Goal: Understand process/instructions

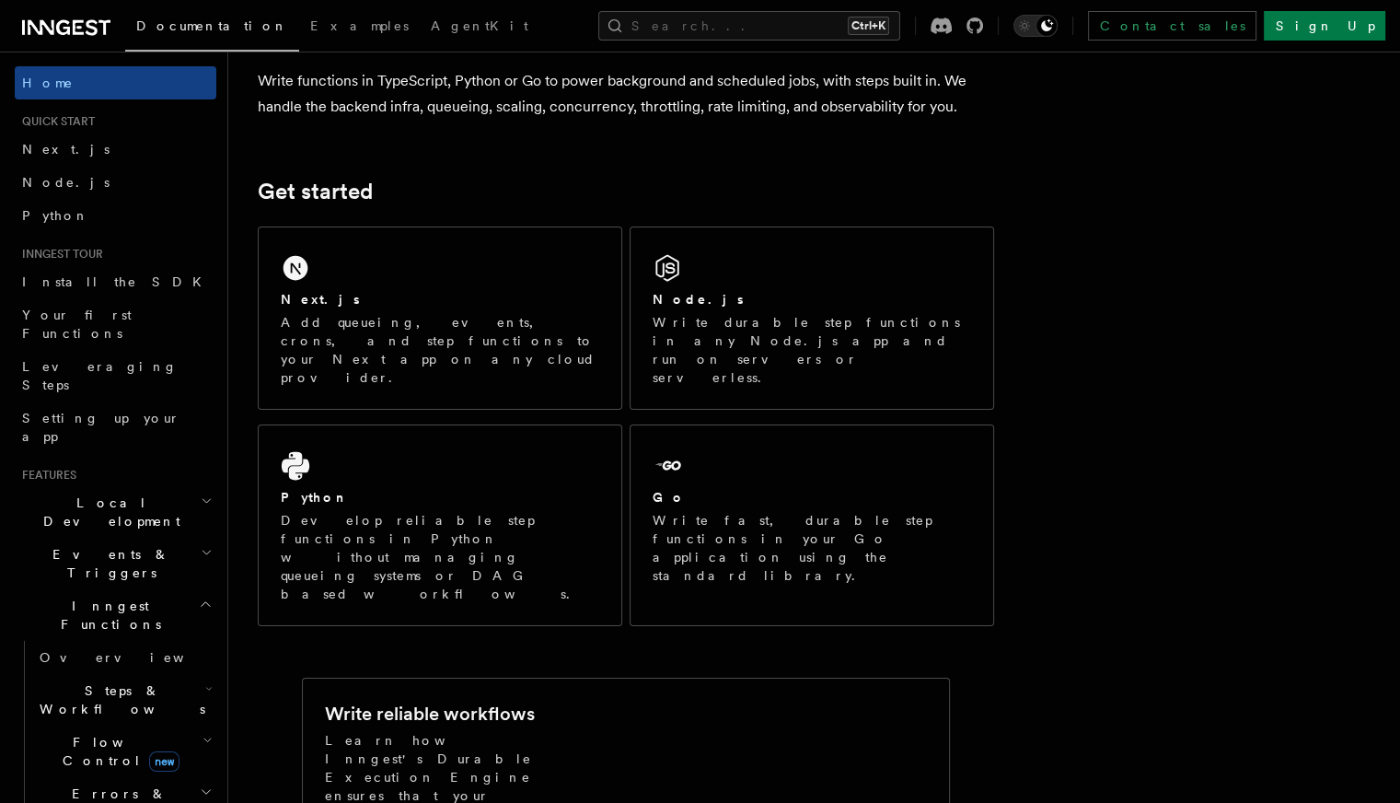
scroll to position [166, 0]
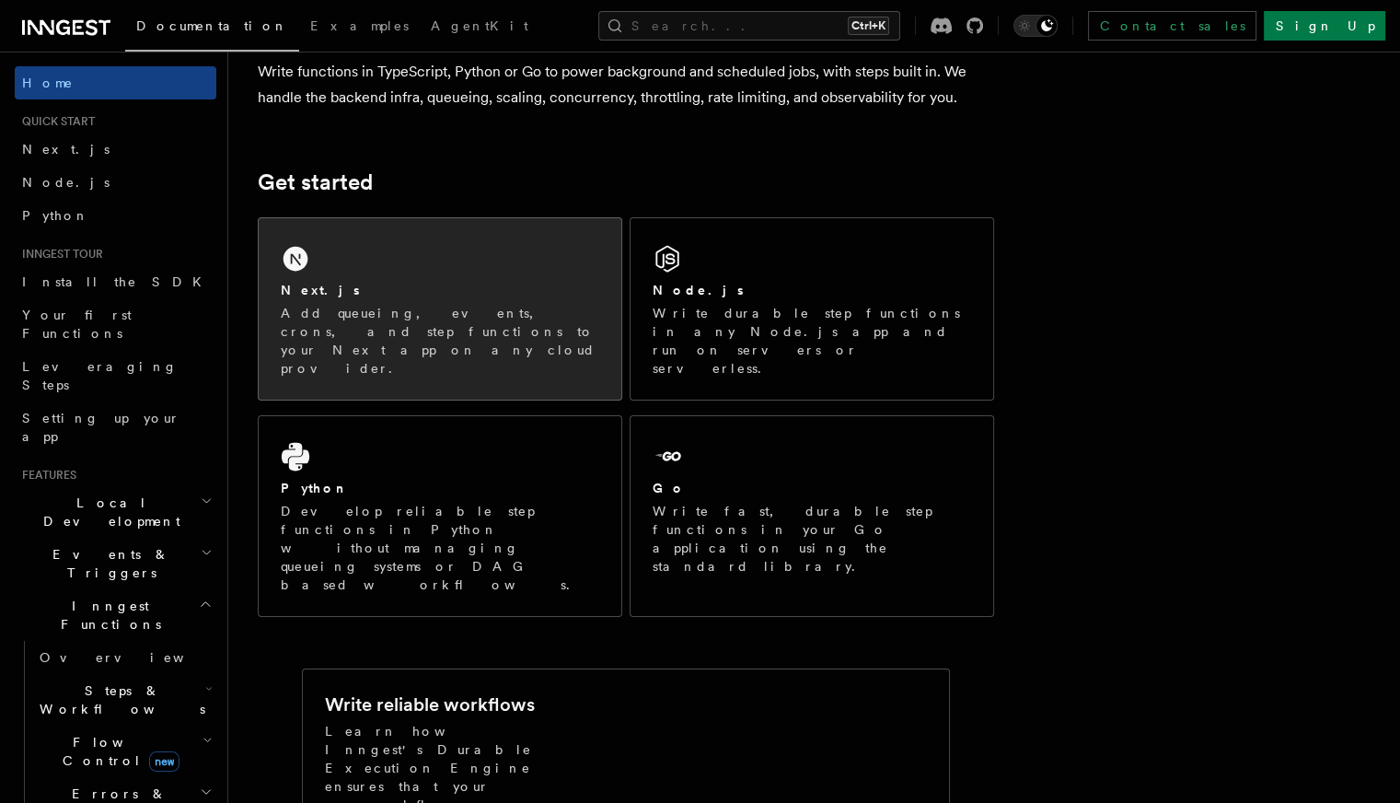
click at [516, 255] on div "Next.js Add queueing, events, crons, and step functions to your Next app on any…" at bounding box center [440, 308] width 363 height 181
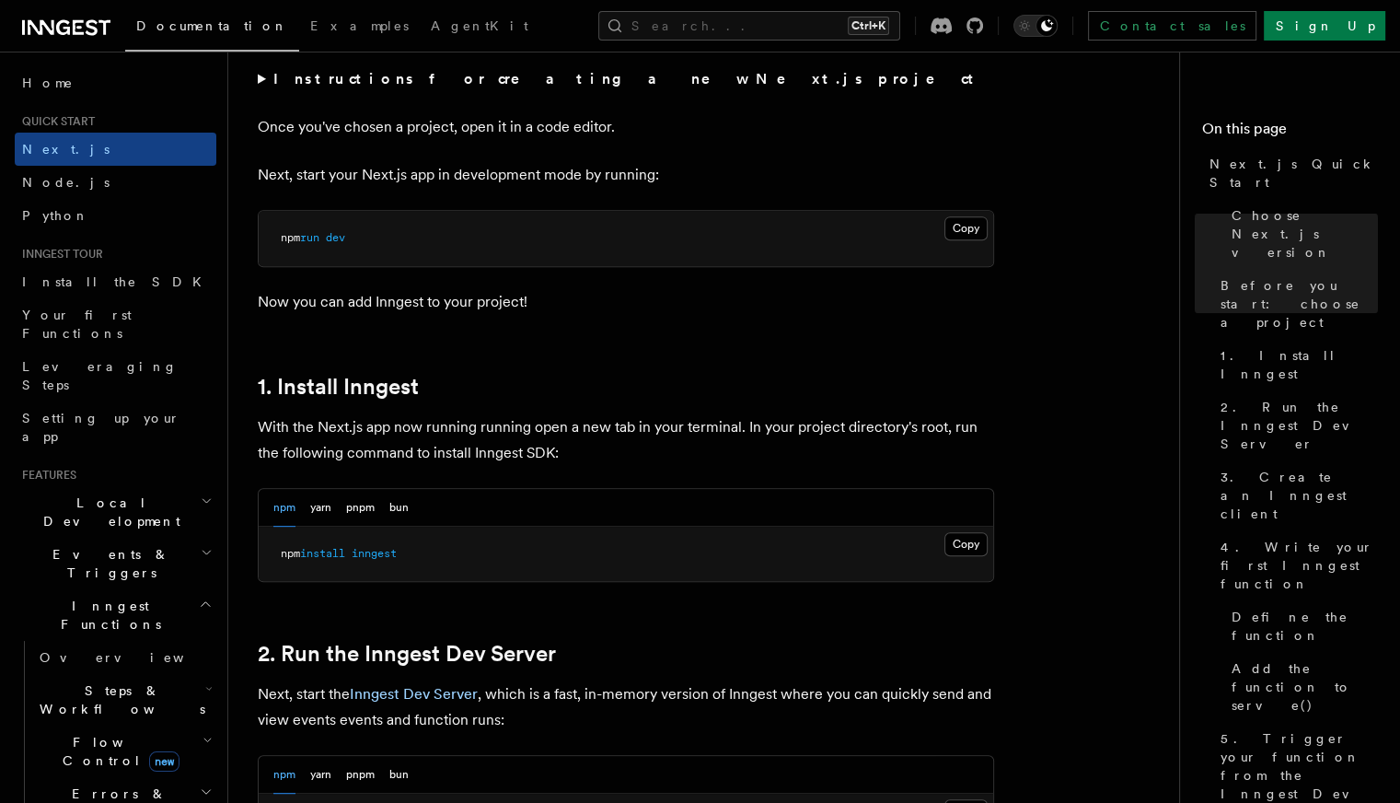
scroll to position [847, 0]
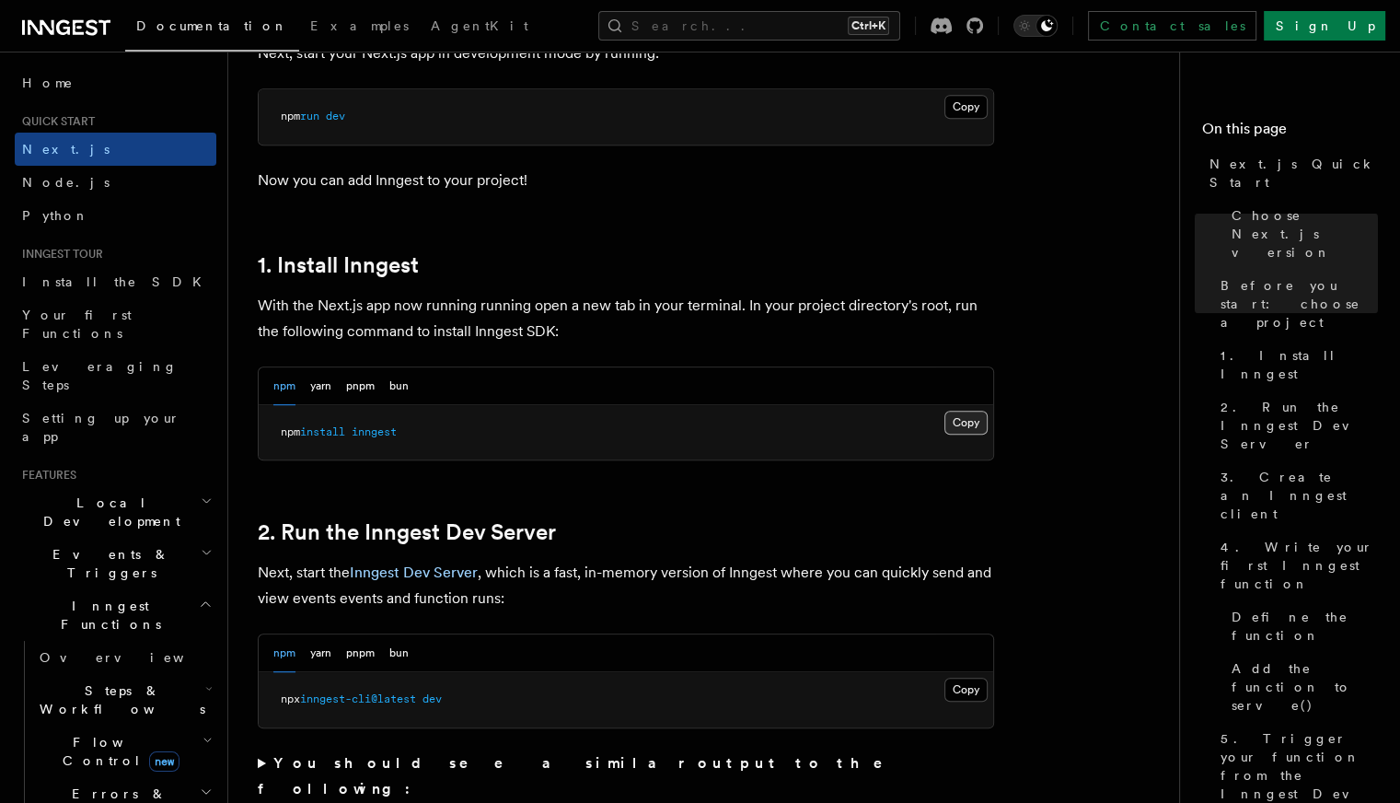
click at [956, 415] on button "Copy Copied" at bounding box center [966, 423] width 43 height 24
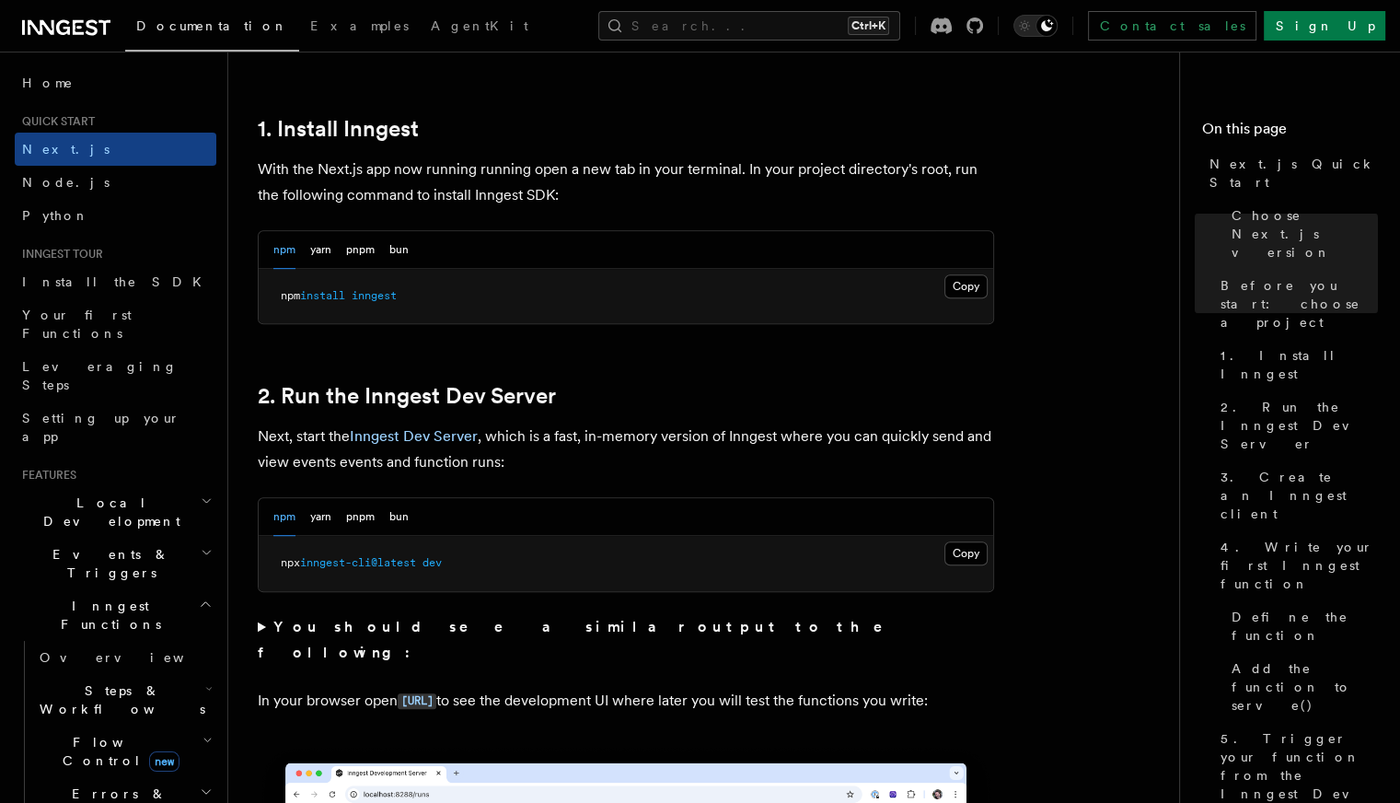
scroll to position [987, 0]
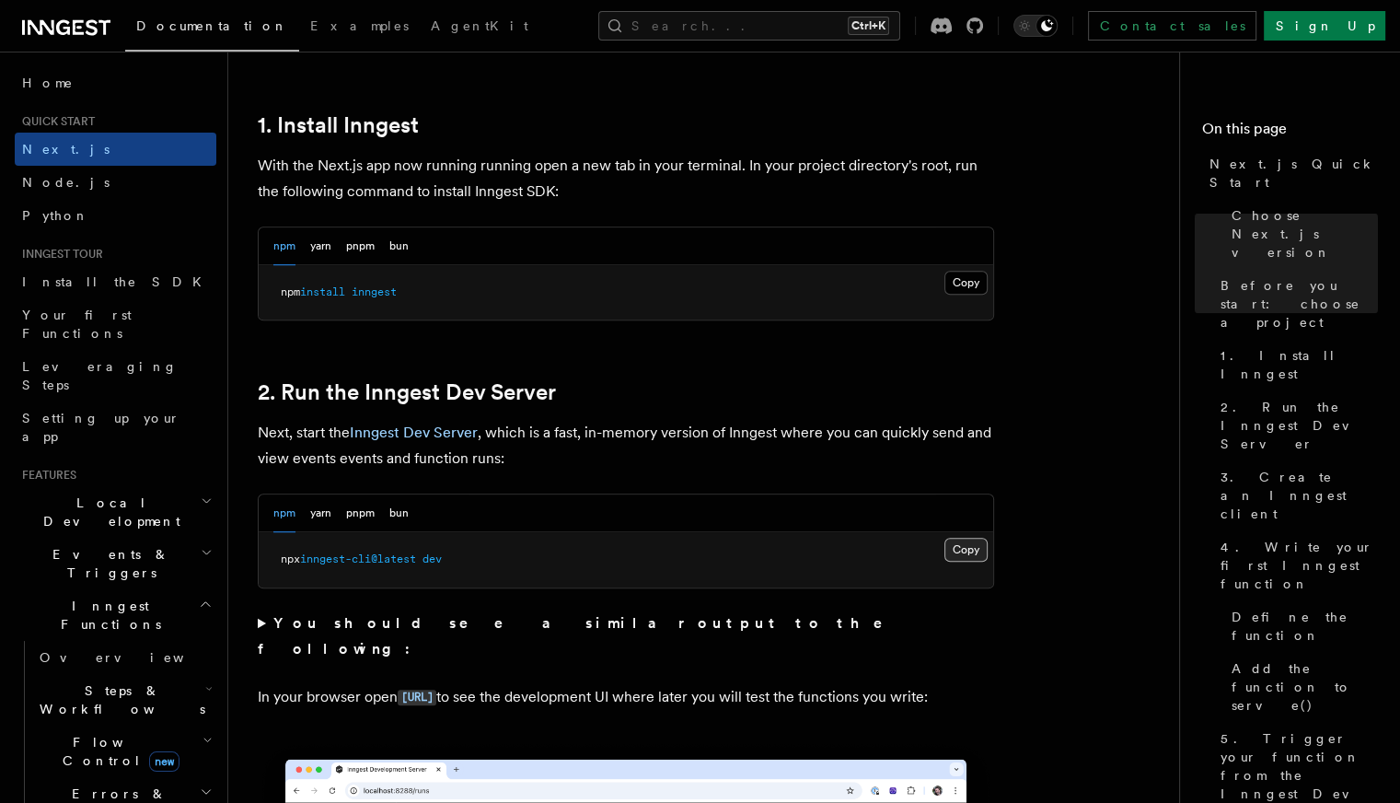
click at [961, 538] on button "Copy Copied" at bounding box center [966, 550] width 43 height 24
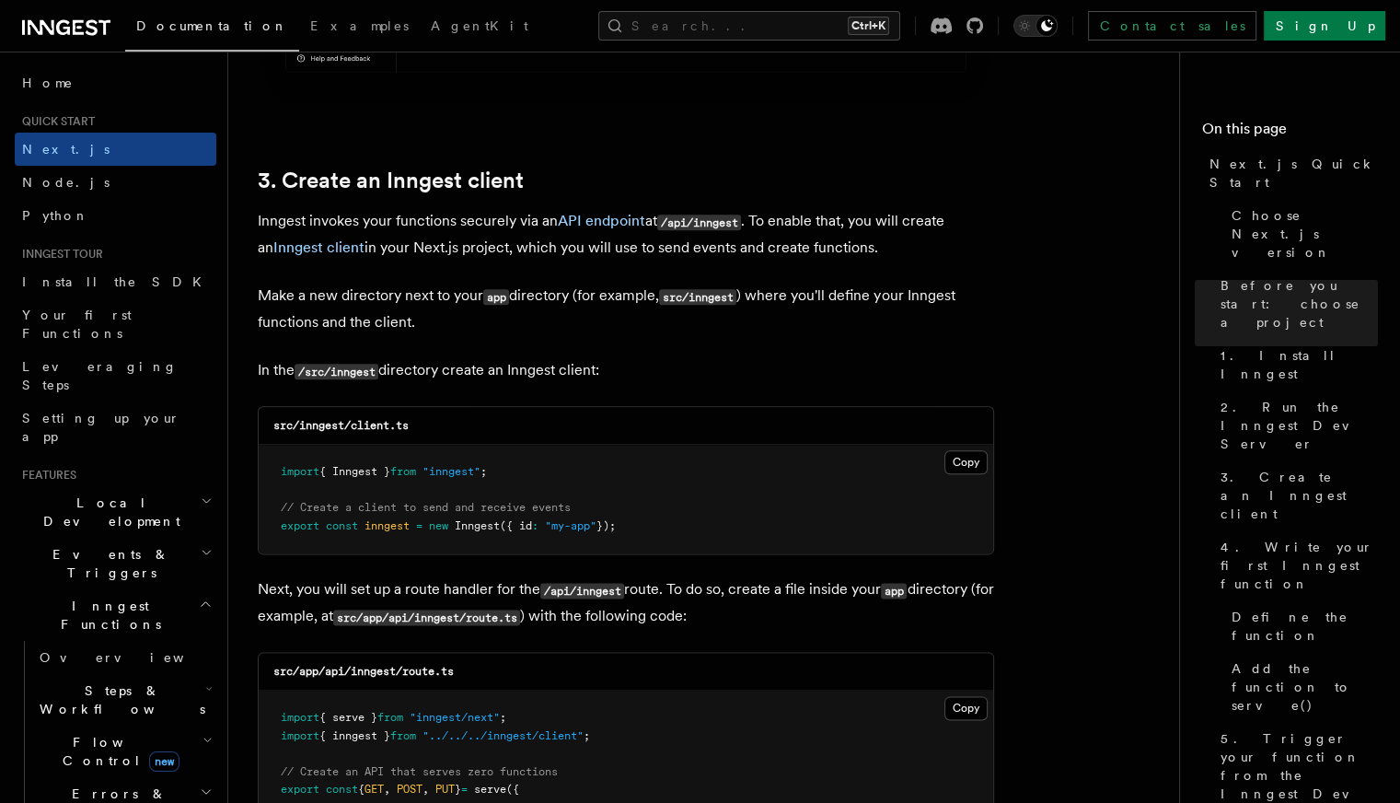
scroll to position [2081, 0]
click at [967, 461] on button "Copy Copied" at bounding box center [966, 462] width 43 height 24
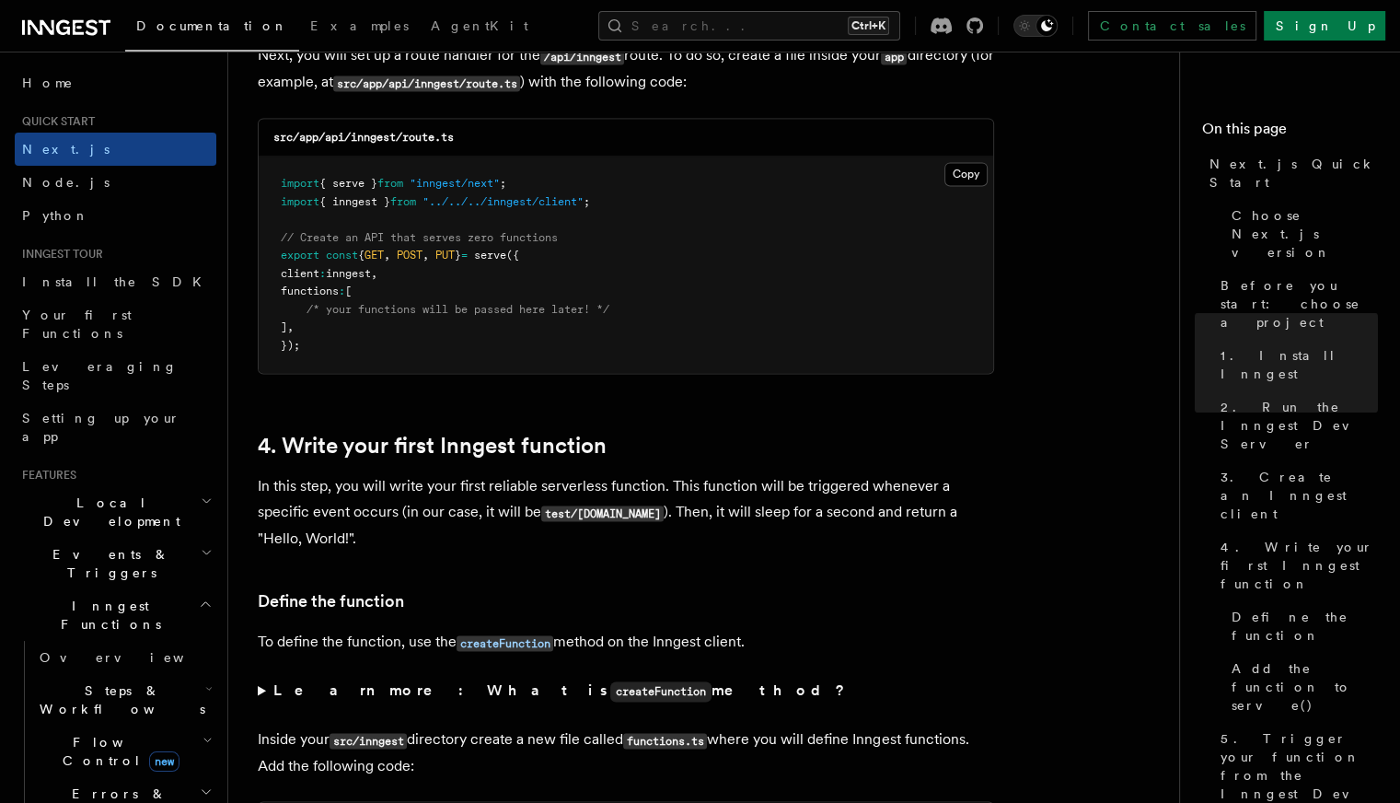
scroll to position [2620, 0]
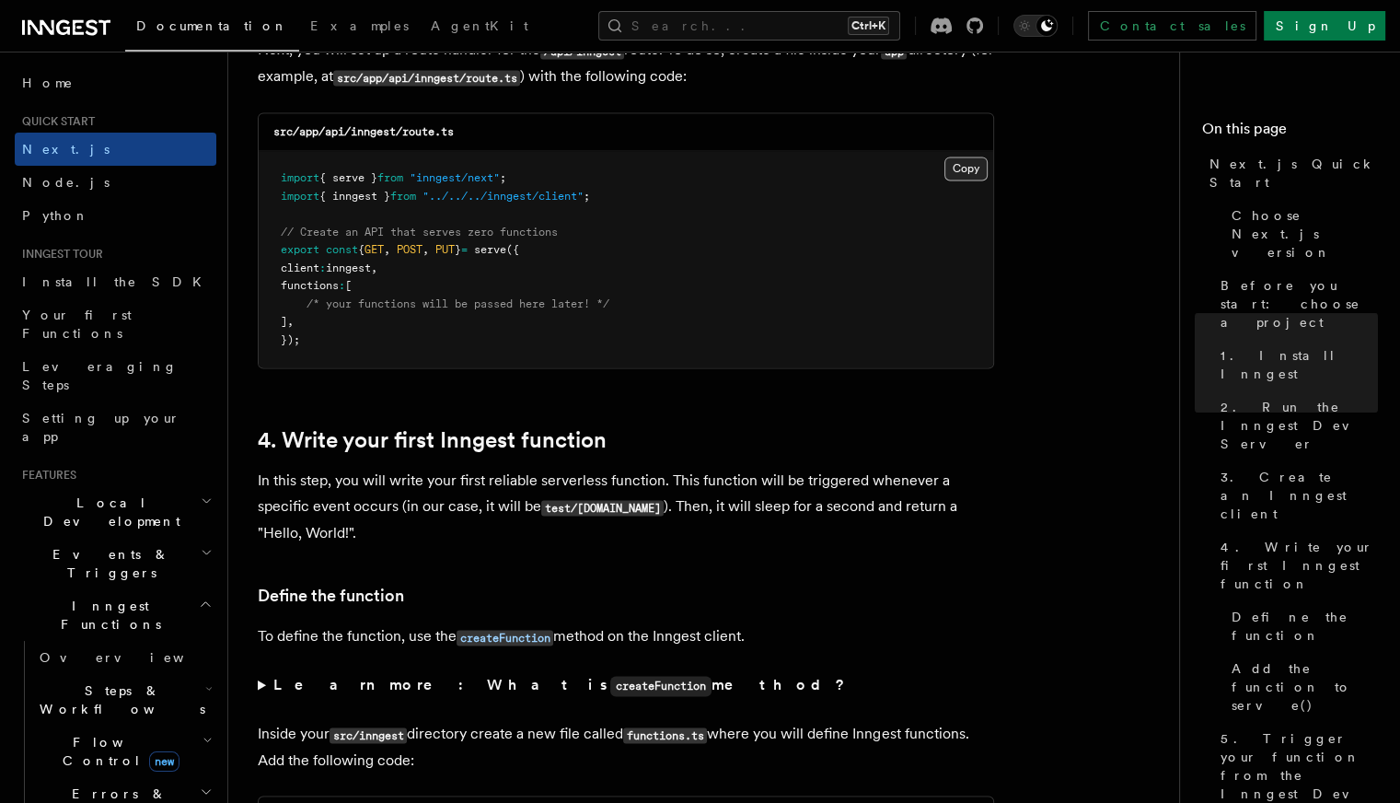
click at [957, 178] on button "Copy Copied" at bounding box center [966, 169] width 43 height 24
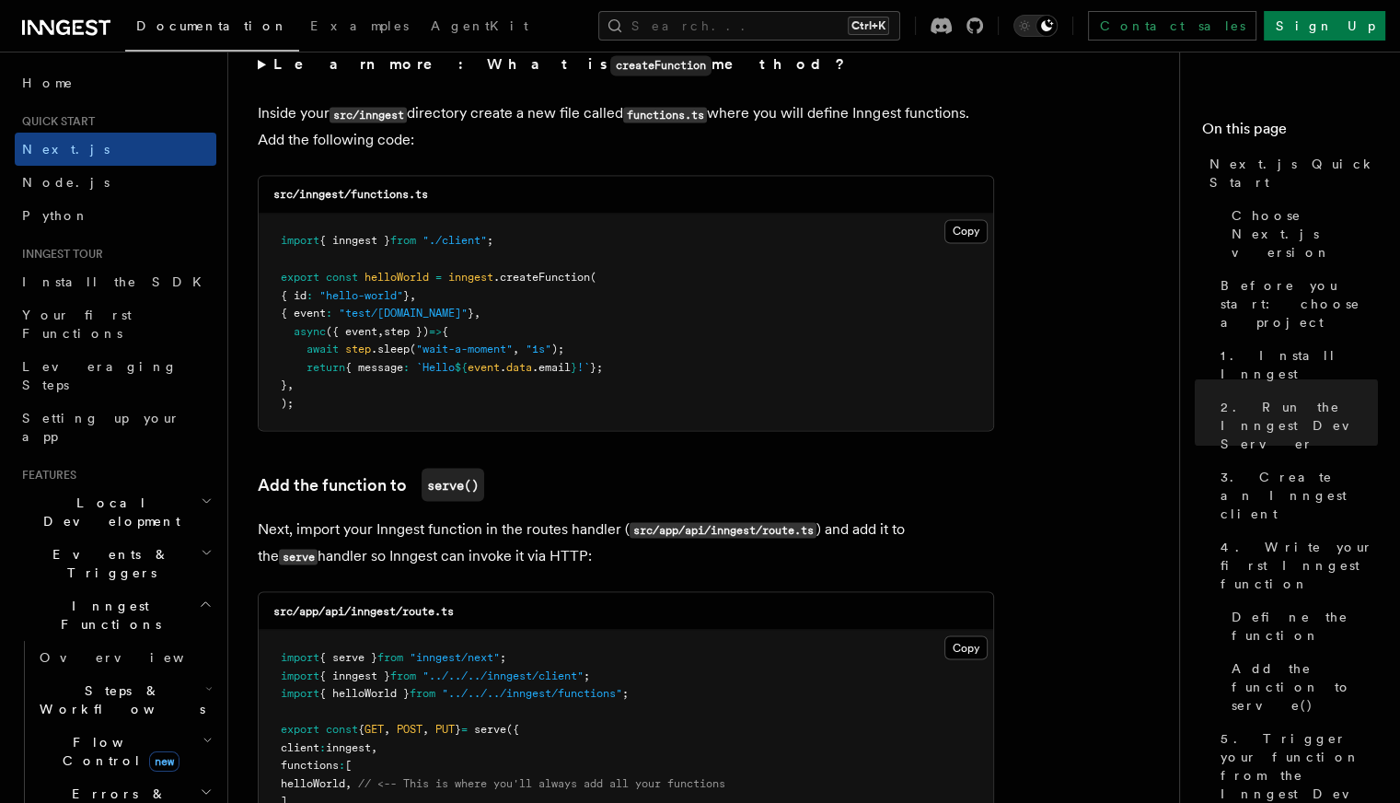
scroll to position [3242, 0]
